Goal: Information Seeking & Learning: Learn about a topic

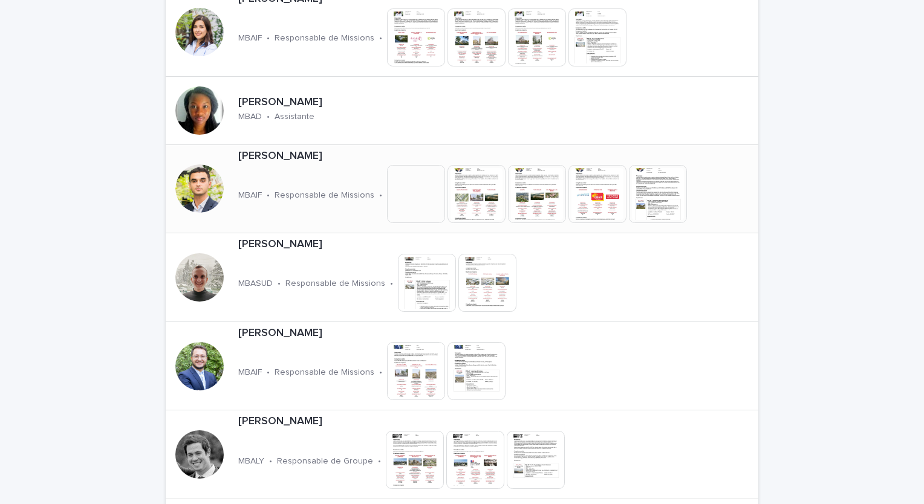
scroll to position [363, 0]
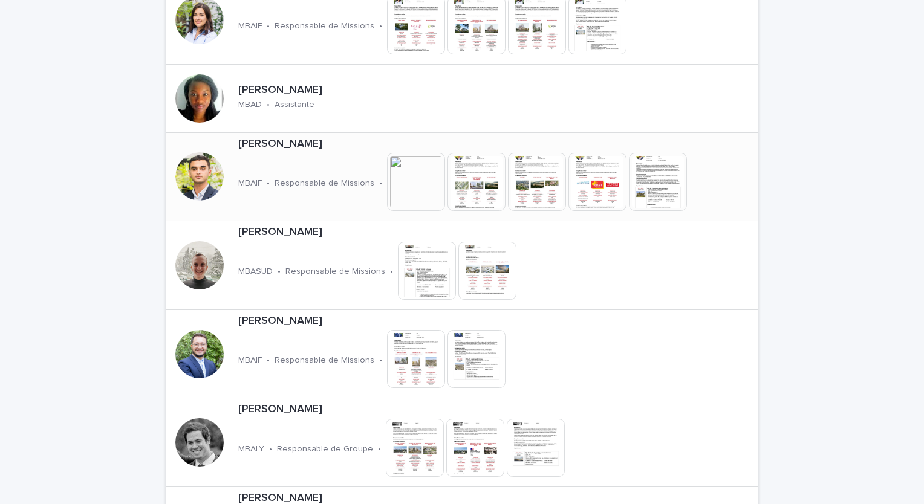
click at [288, 178] on p "Responsable de Missions" at bounding box center [325, 183] width 100 height 10
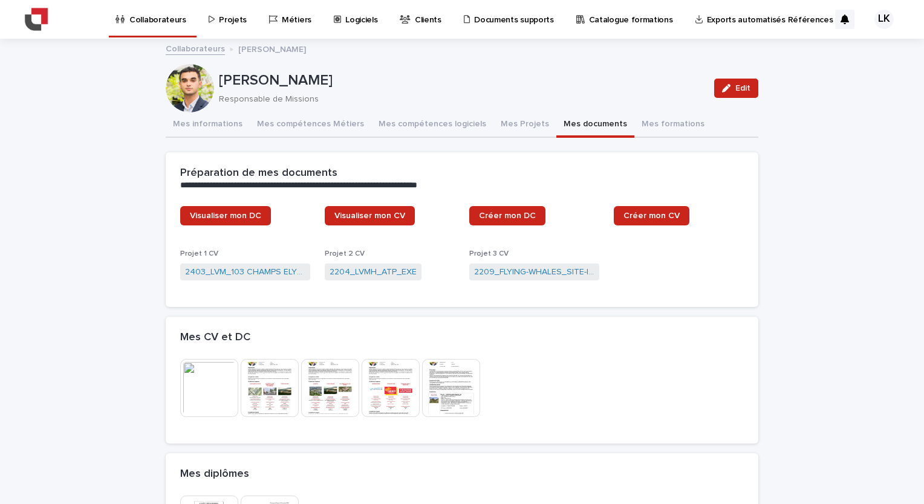
click at [582, 122] on button "Mes documents" at bounding box center [595, 124] width 78 height 25
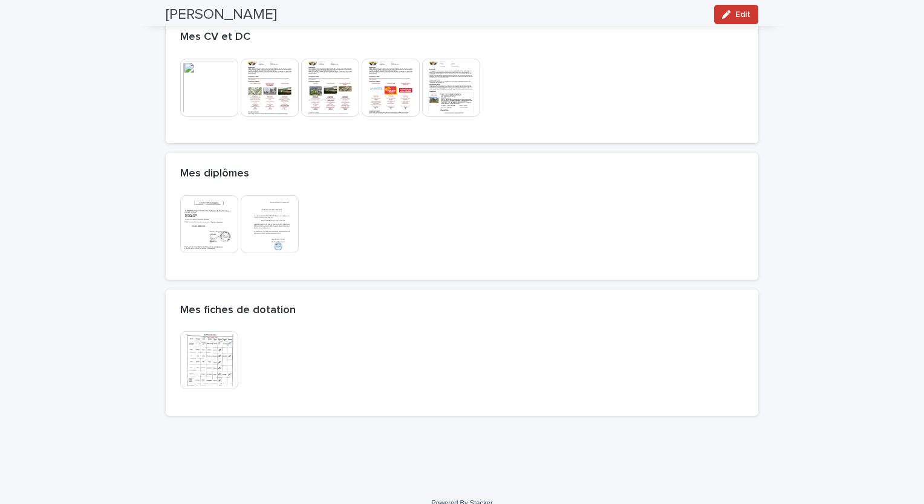
scroll to position [302, 0]
click at [210, 229] on img at bounding box center [209, 223] width 58 height 58
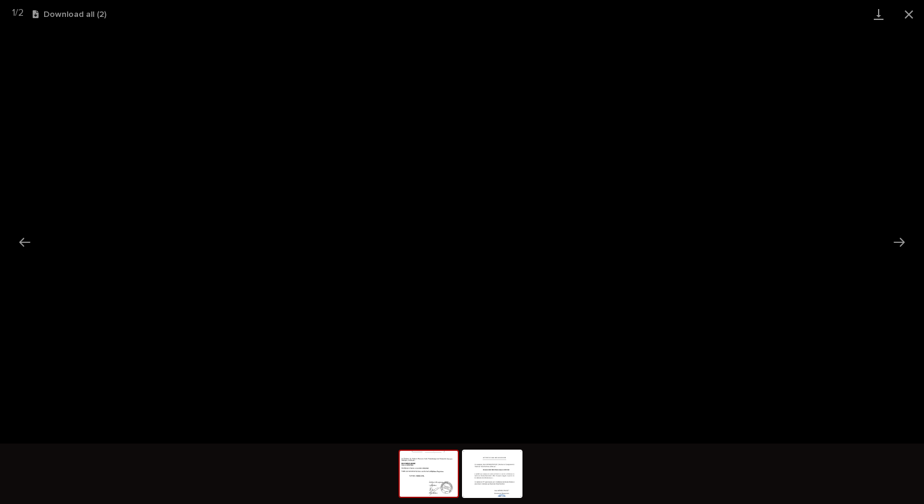
click at [226, 9] on div "1 / 2 Download all ( 2 )" at bounding box center [462, 14] width 924 height 28
click at [899, 241] on button "Next slide" at bounding box center [899, 242] width 25 height 24
click at [205, 11] on div "2 / 2 Download all ( 2 )" at bounding box center [462, 14] width 924 height 28
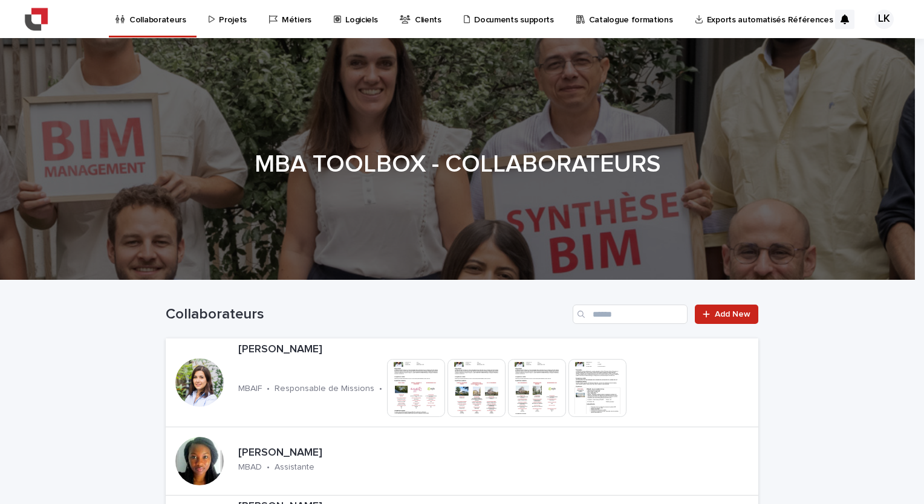
click at [236, 19] on p "Projets" at bounding box center [233, 12] width 28 height 25
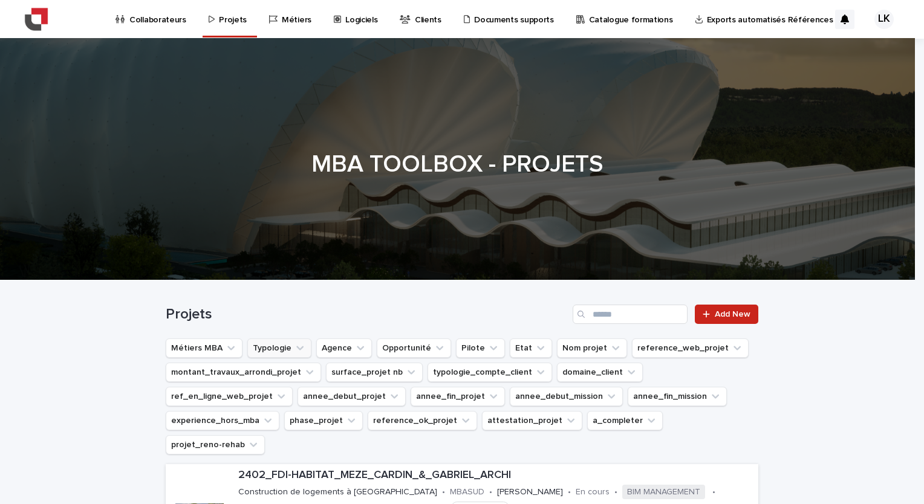
click at [294, 349] on icon "Typologie" at bounding box center [300, 348] width 12 height 12
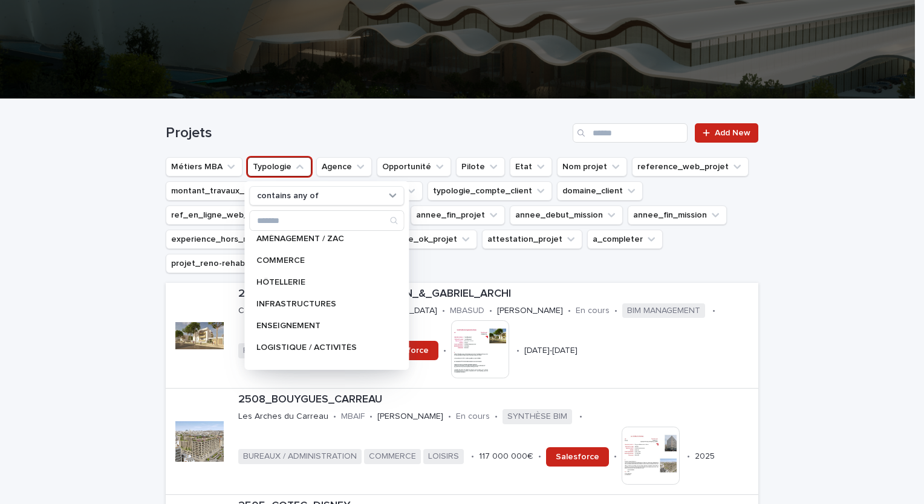
scroll to position [121, 0]
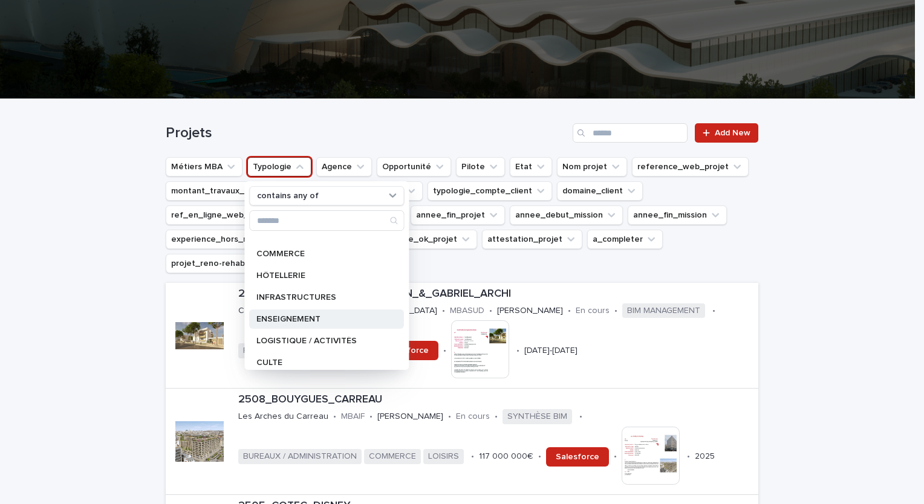
click at [307, 321] on p "ENSEIGNEMENT" at bounding box center [320, 319] width 128 height 8
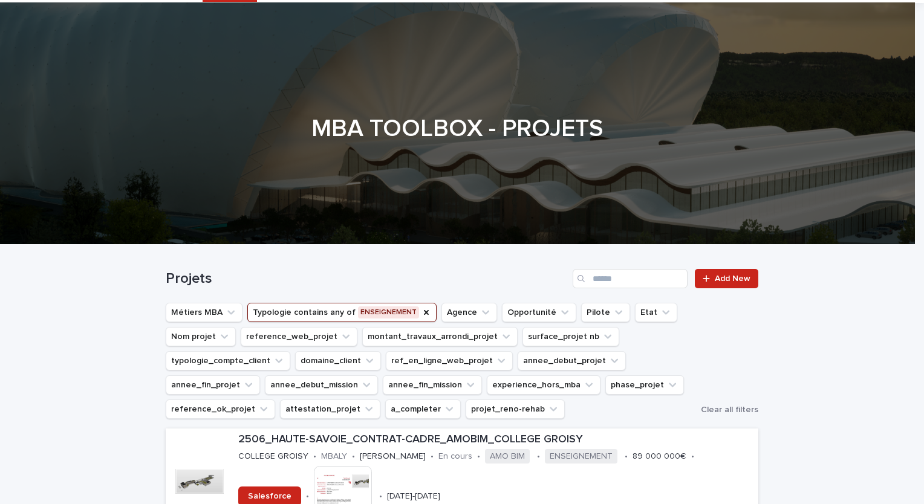
scroll to position [278, 0]
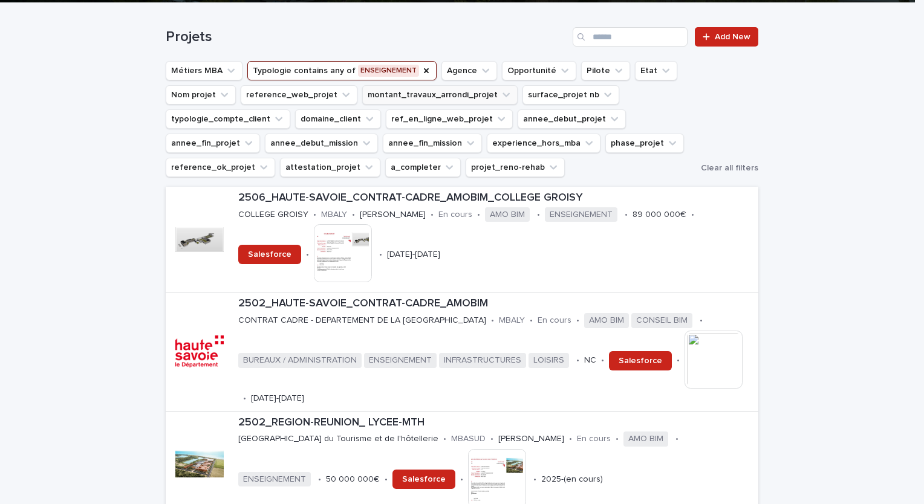
click at [500, 96] on icon "montant_travaux_arrondi_projet" at bounding box center [506, 95] width 12 height 12
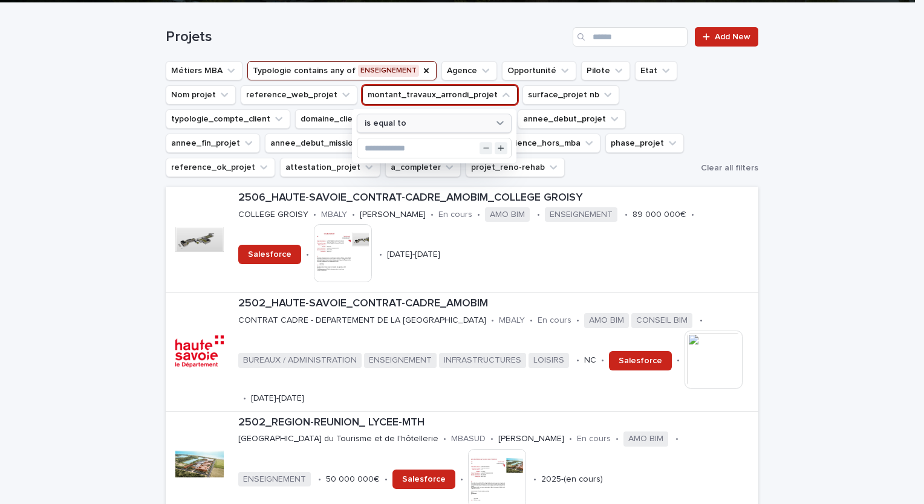
click at [486, 124] on div "is equal to" at bounding box center [427, 123] width 134 height 13
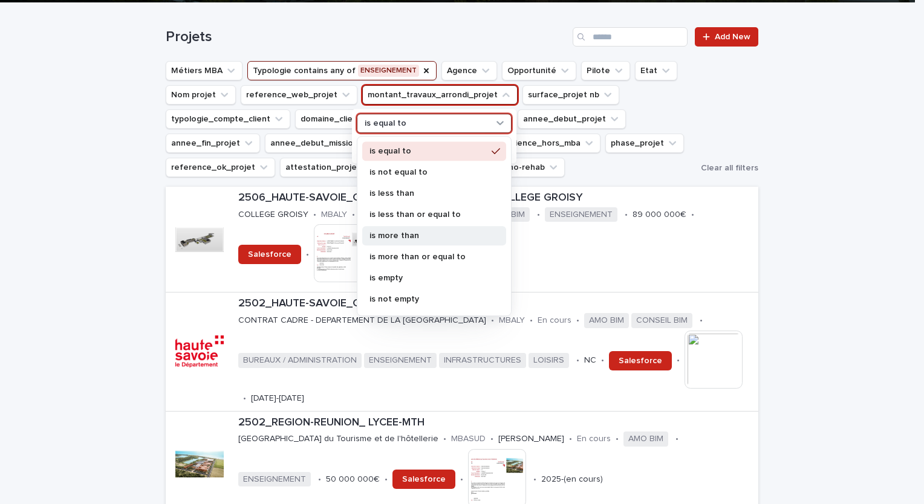
click at [445, 235] on p "is more than" at bounding box center [428, 236] width 117 height 8
click at [497, 122] on icon at bounding box center [500, 123] width 7 height 4
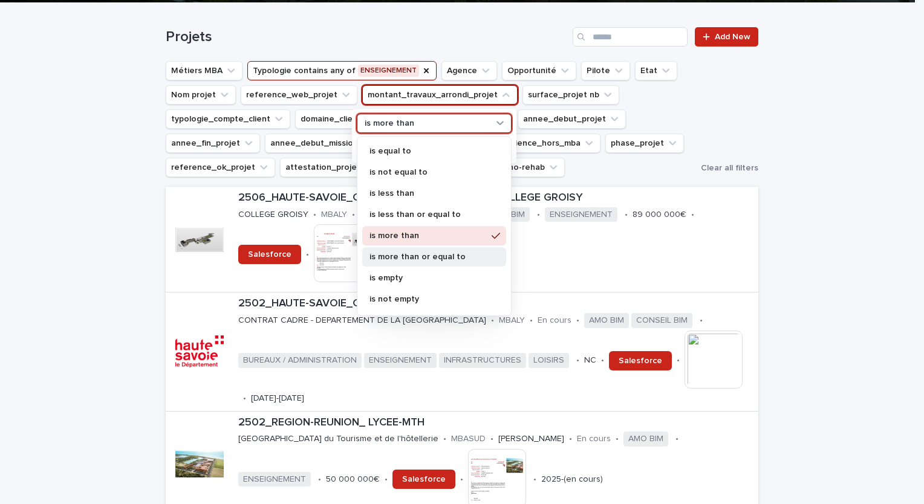
click at [448, 251] on div "is more than or equal to" at bounding box center [434, 256] width 144 height 19
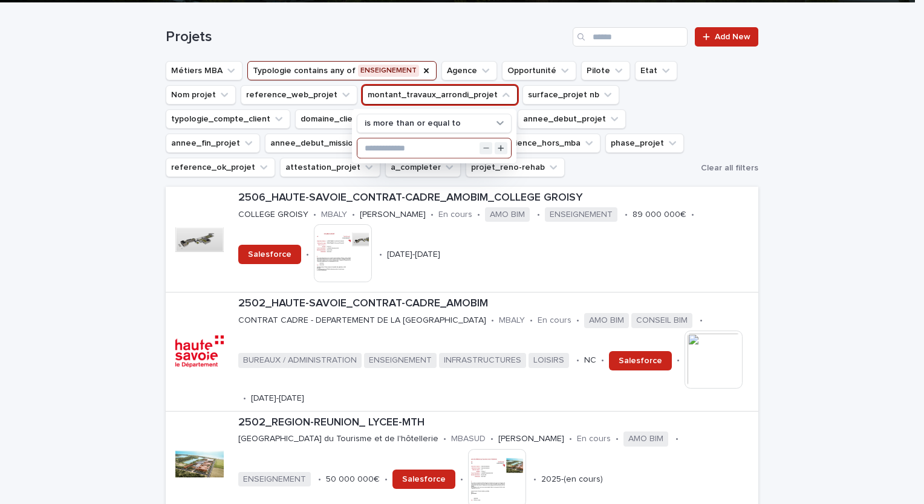
click at [438, 156] on input "text" at bounding box center [434, 147] width 154 height 19
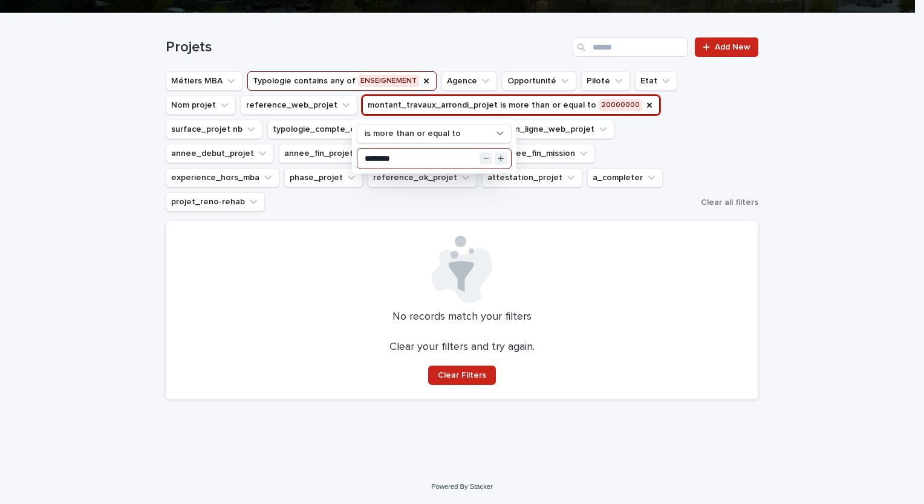
scroll to position [242, 0]
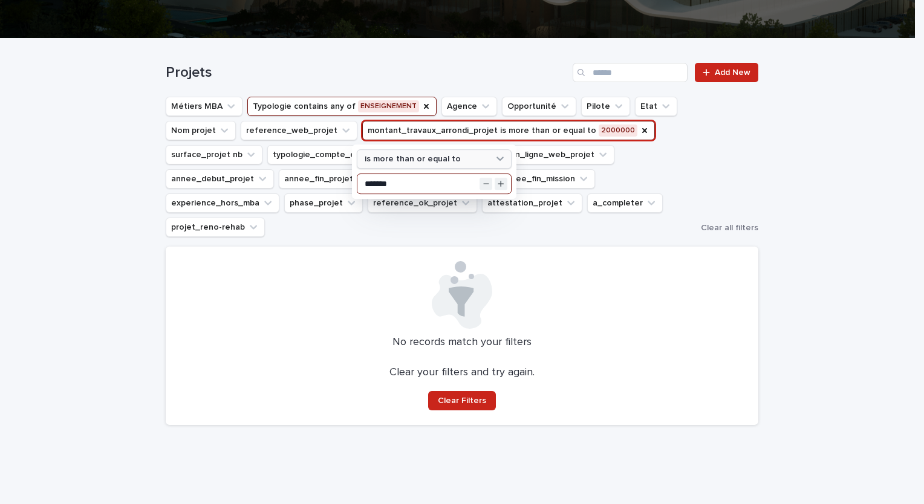
type input "*******"
click at [498, 156] on icon at bounding box center [500, 158] width 12 height 12
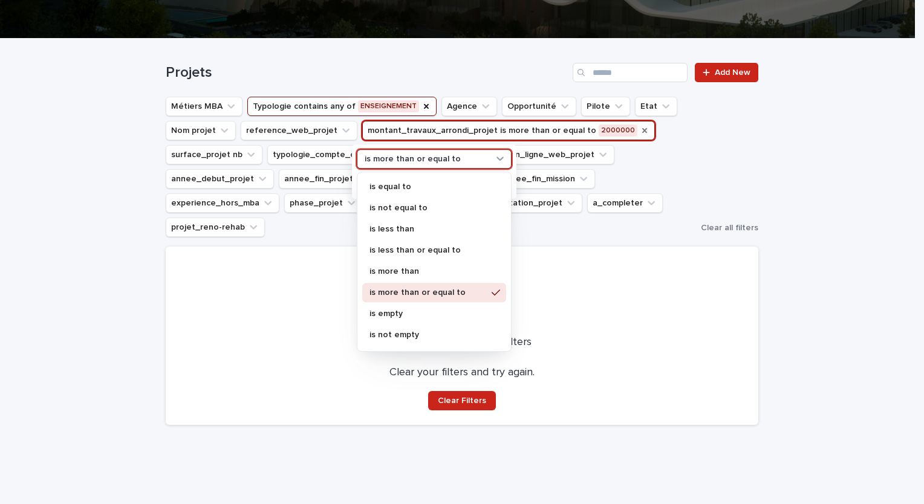
click at [640, 128] on icon "montant_travaux_arrondi_projet" at bounding box center [645, 131] width 10 height 10
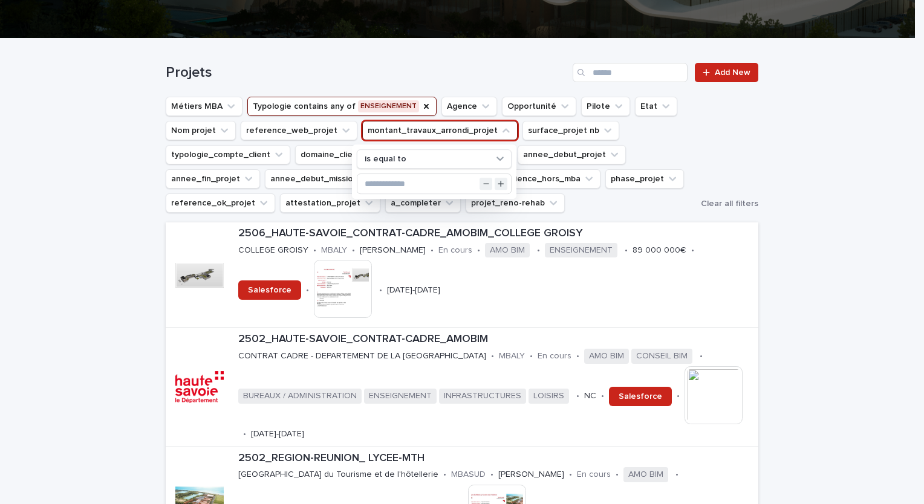
click at [746, 141] on div "Métiers MBA Typologie contains any of ENSEIGNEMENT Agence Opportunité Pilote Et…" at bounding box center [462, 155] width 593 height 116
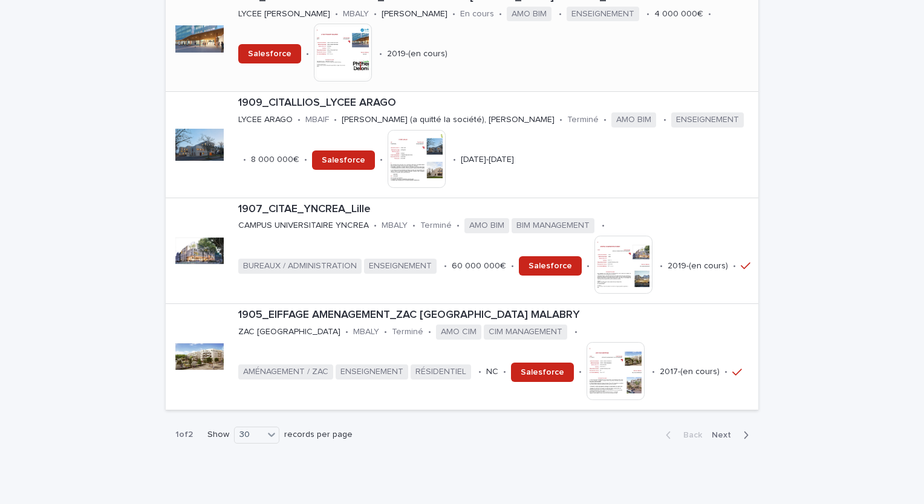
scroll to position [3060, 0]
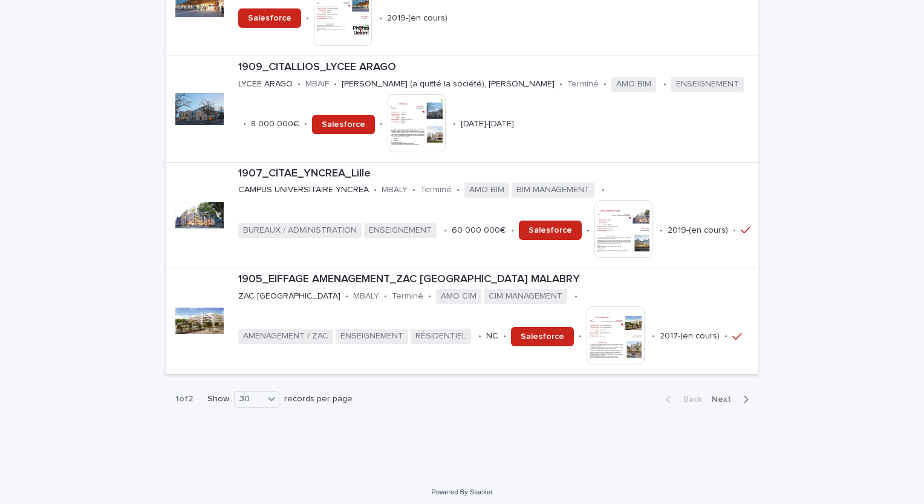
click at [723, 396] on span "Next" at bounding box center [725, 400] width 27 height 8
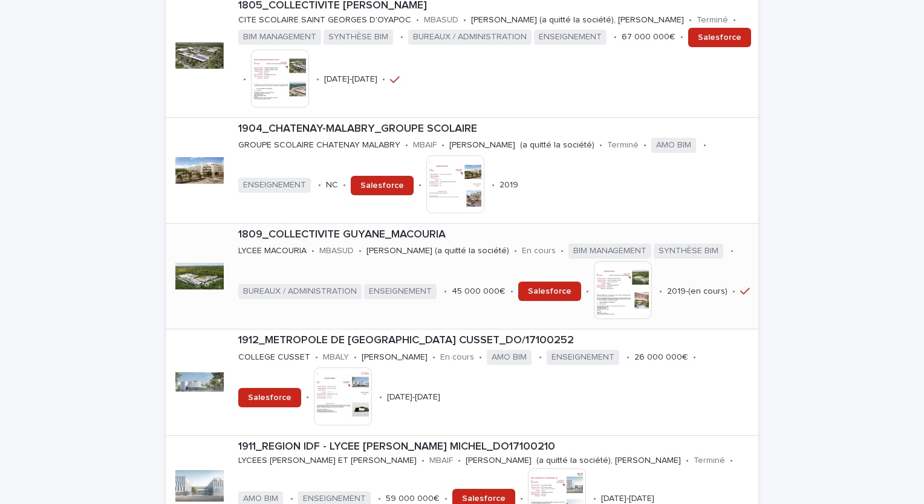
scroll to position [1389, 0]
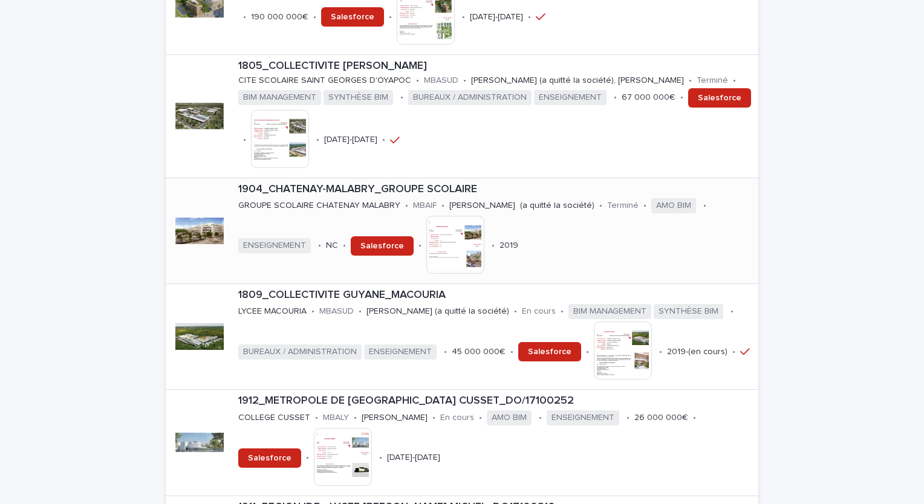
click at [448, 183] on p "1904_CHATENAY-MALABRY_GROUPE SCOLAIRE" at bounding box center [495, 189] width 515 height 13
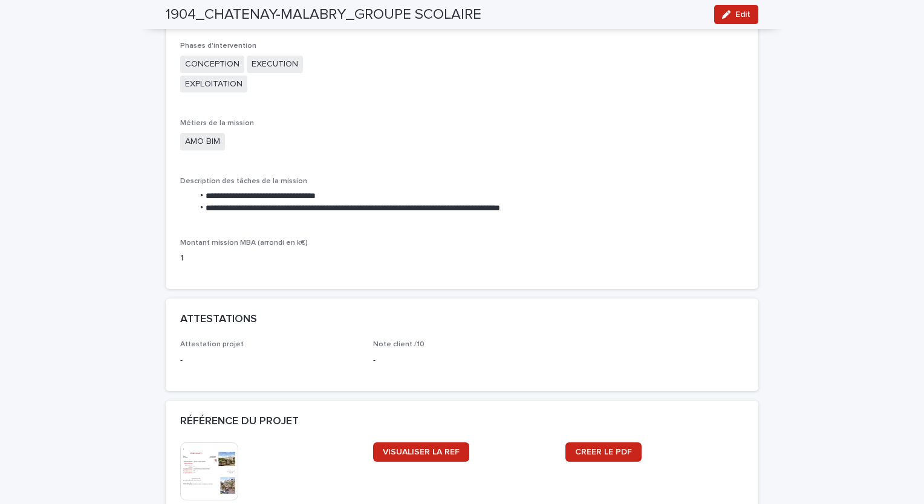
scroll to position [1028, 0]
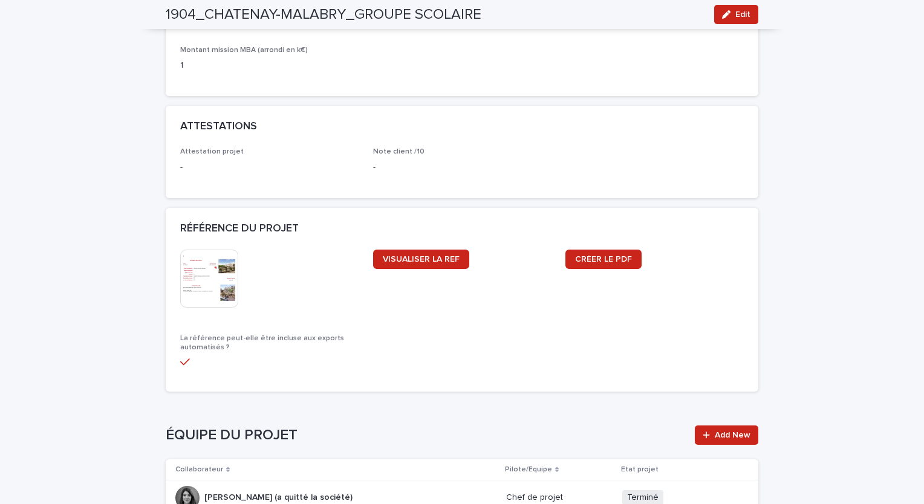
click at [210, 279] on img at bounding box center [209, 279] width 58 height 58
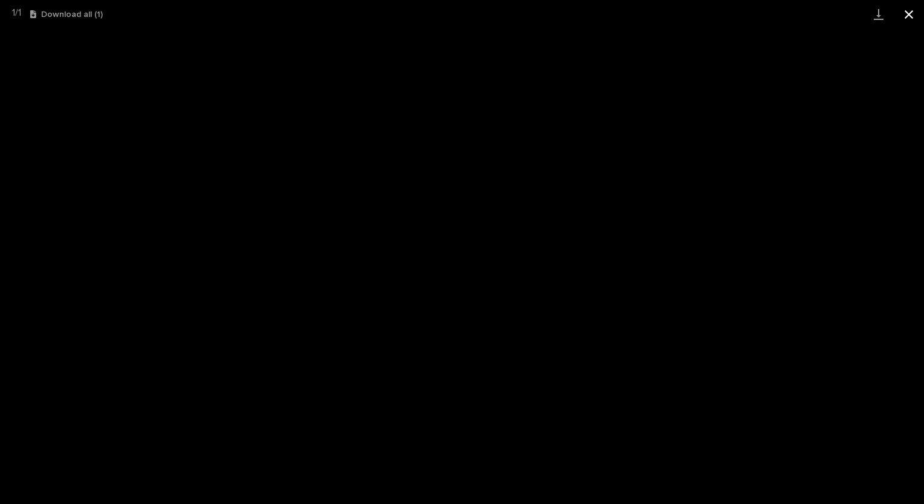
click at [909, 13] on button "Close gallery" at bounding box center [909, 14] width 30 height 28
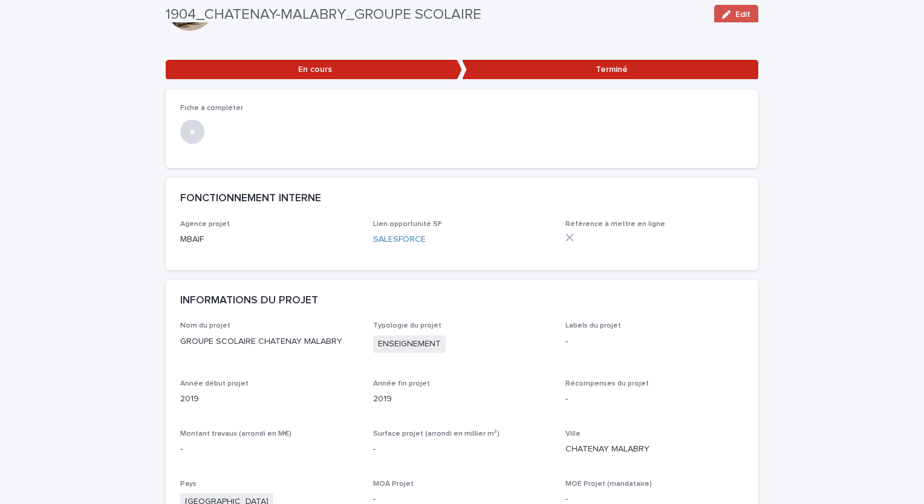
scroll to position [0, 0]
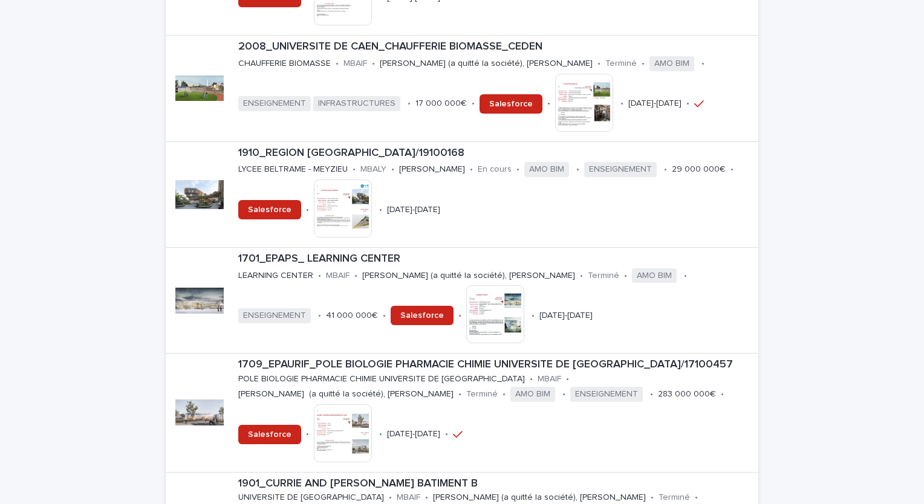
scroll to position [726, 0]
